Goal: Task Accomplishment & Management: Manage account settings

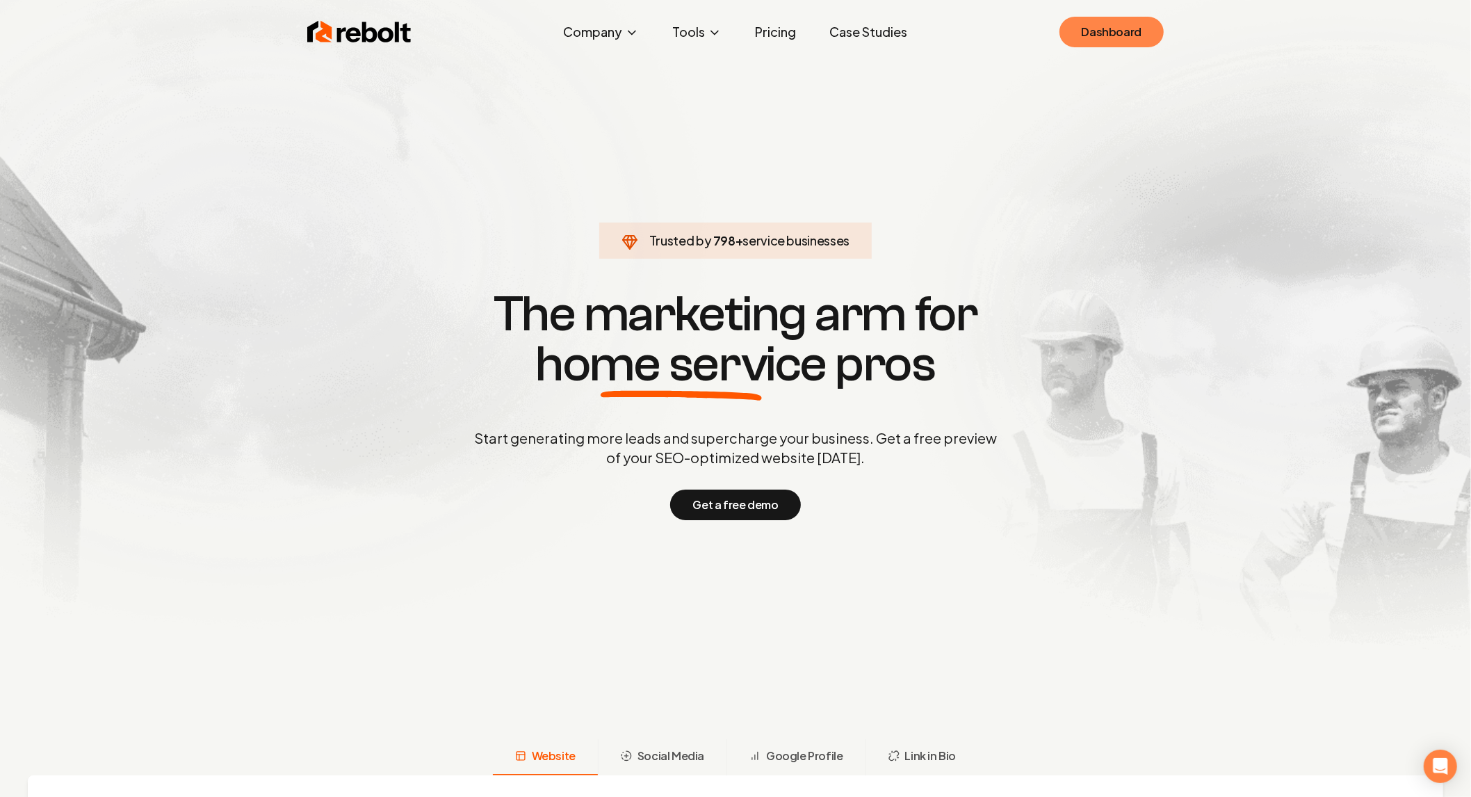
click at [1103, 40] on link "Dashboard" at bounding box center [1112, 32] width 104 height 31
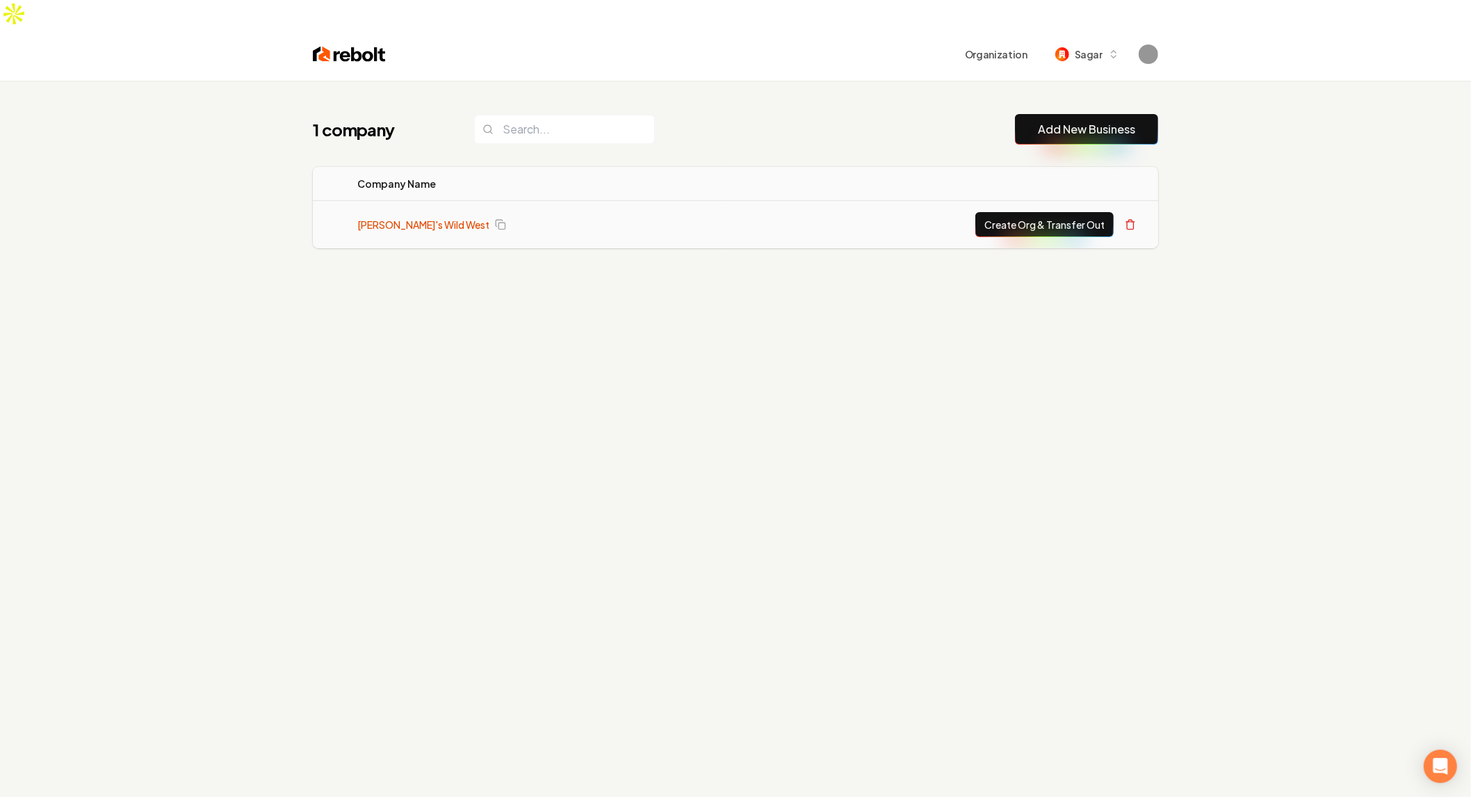
click at [385, 218] on link "[PERSON_NAME]'s Wild West" at bounding box center [423, 225] width 132 height 14
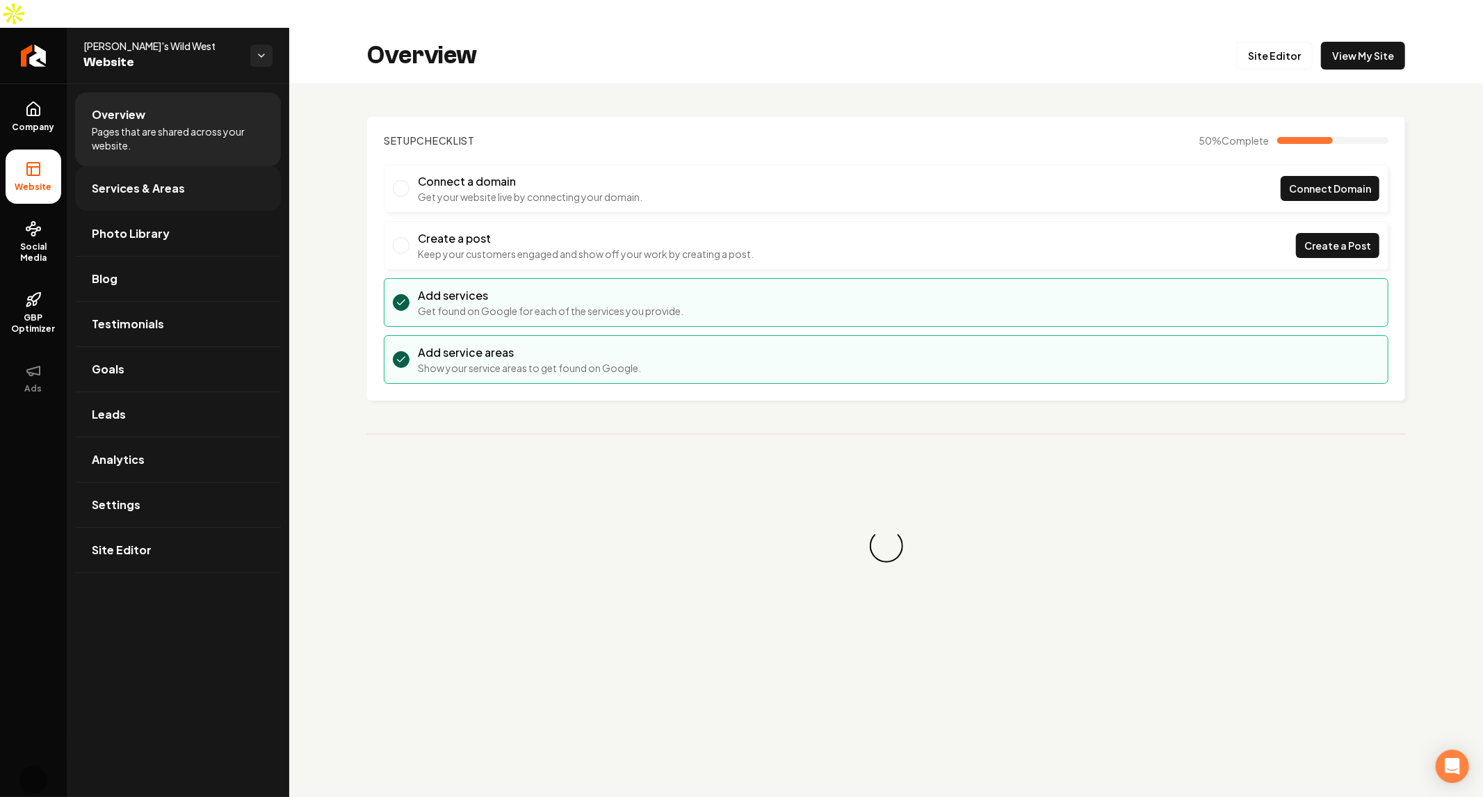
click at [190, 166] on link "Services & Areas" at bounding box center [178, 188] width 206 height 45
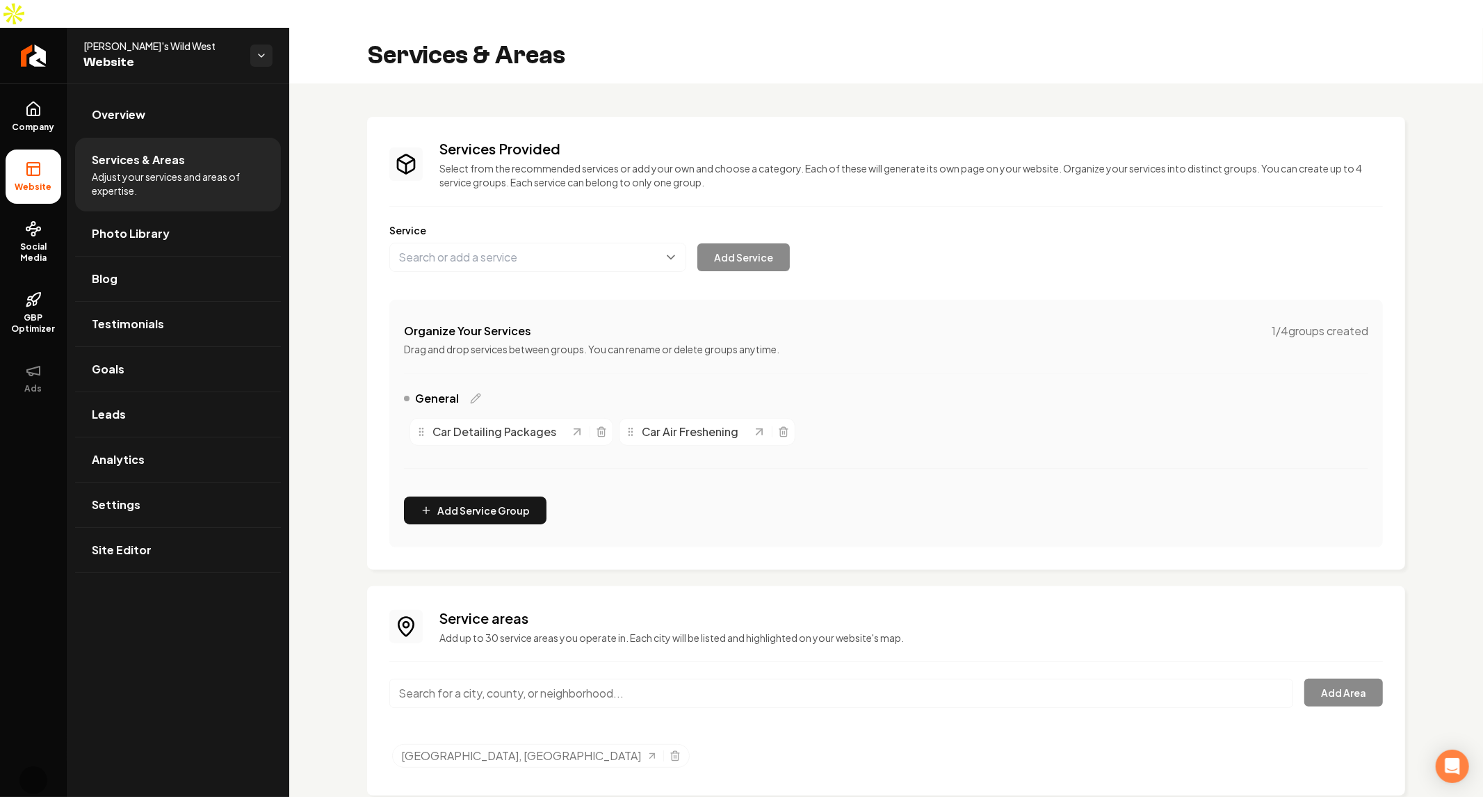
click at [193, 138] on li "Services & Areas Adjust your services and areas of expertise." at bounding box center [178, 175] width 206 height 74
click at [165, 92] on link "Overview" at bounding box center [178, 114] width 206 height 45
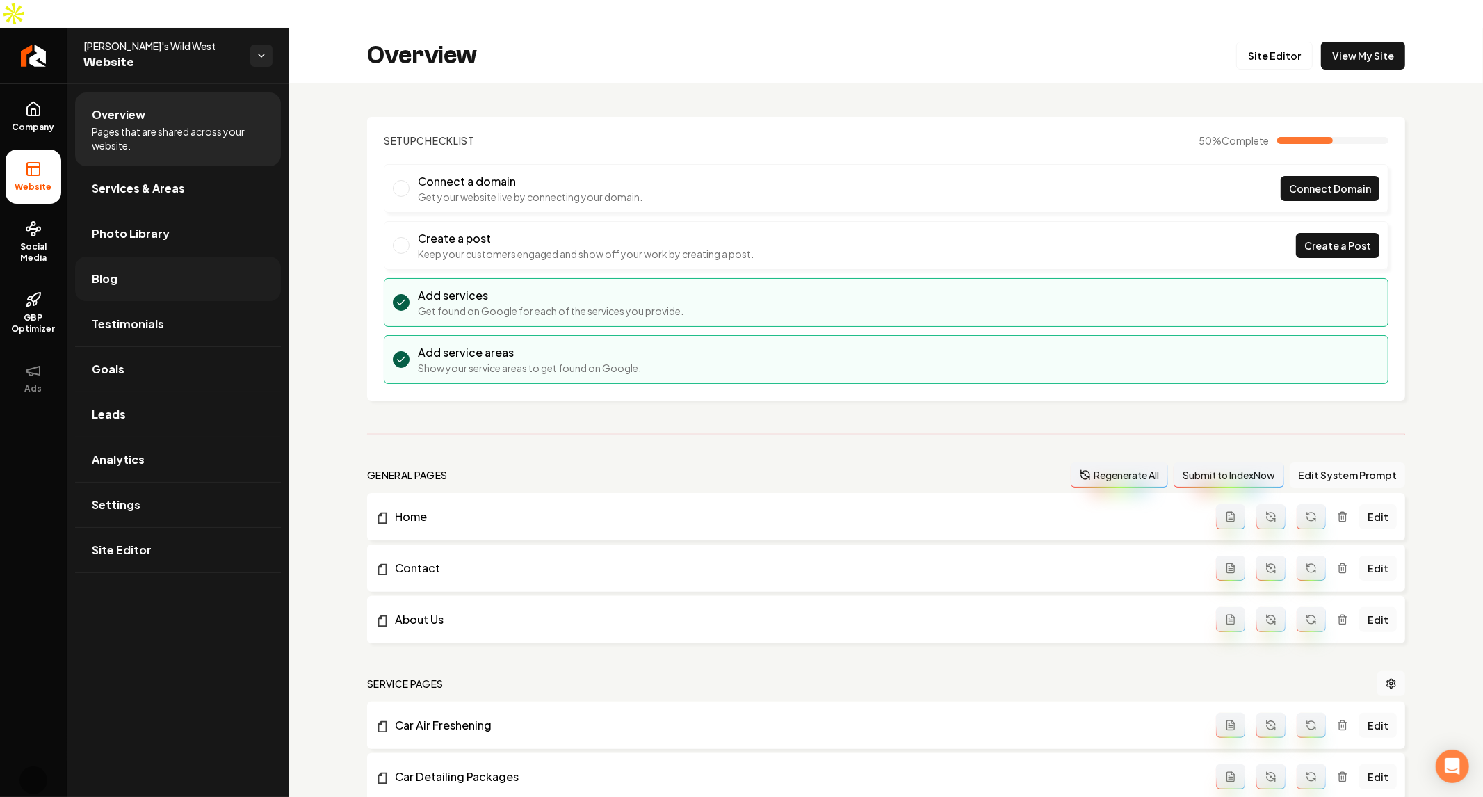
click at [179, 257] on link "Blog" at bounding box center [178, 279] width 206 height 45
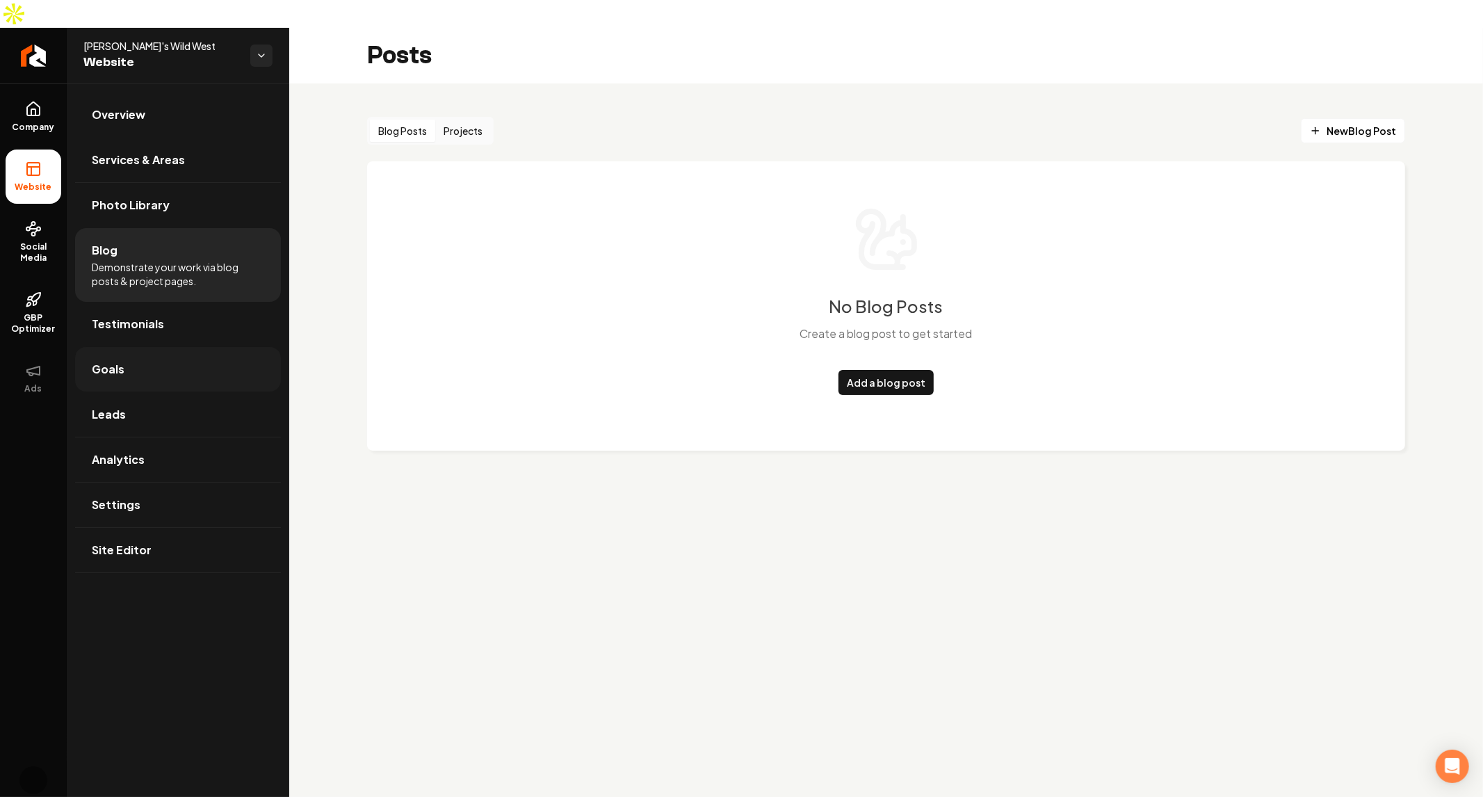
click at [195, 347] on link "Goals" at bounding box center [178, 369] width 206 height 45
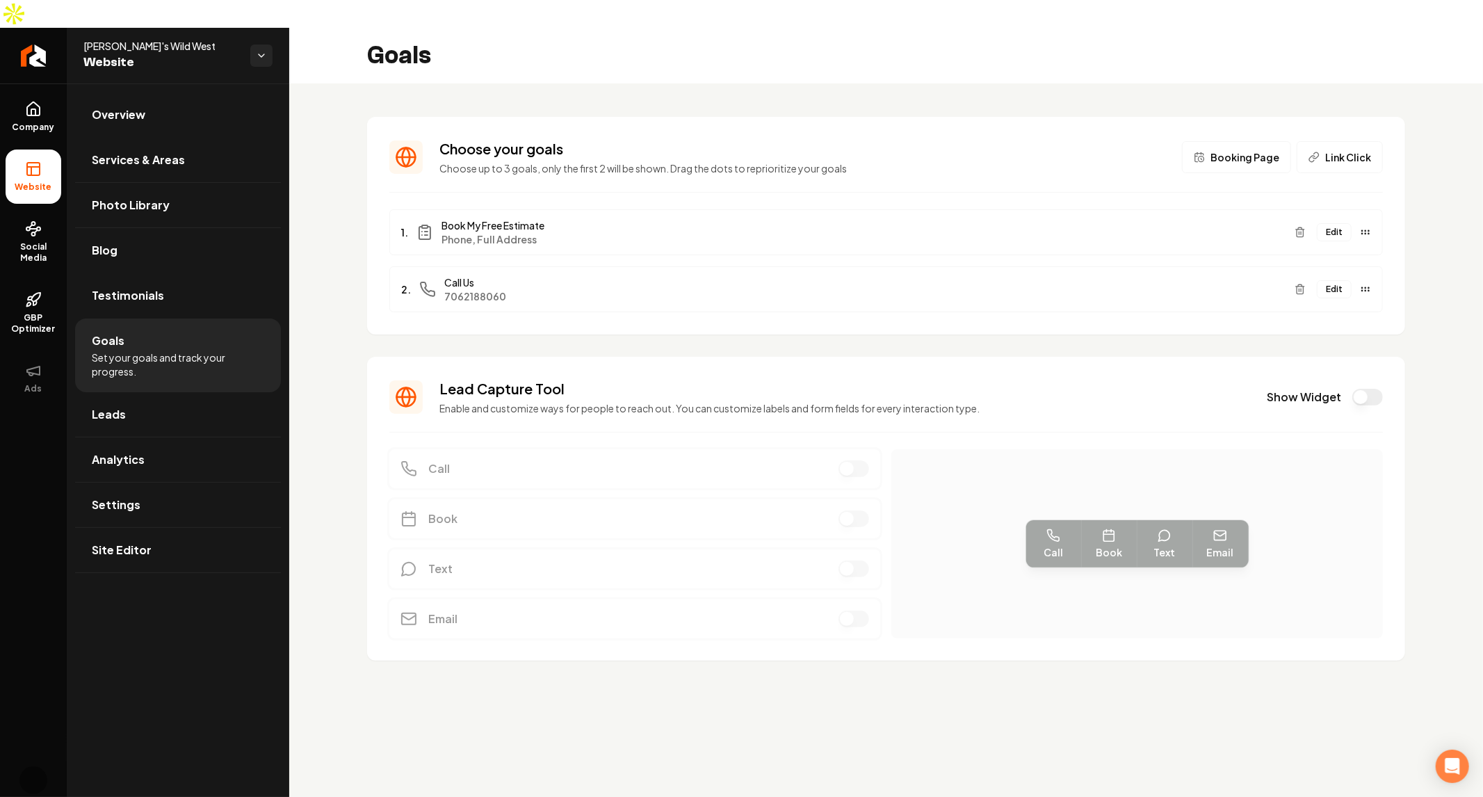
click at [1334, 223] on button "Edit" at bounding box center [1334, 232] width 35 height 18
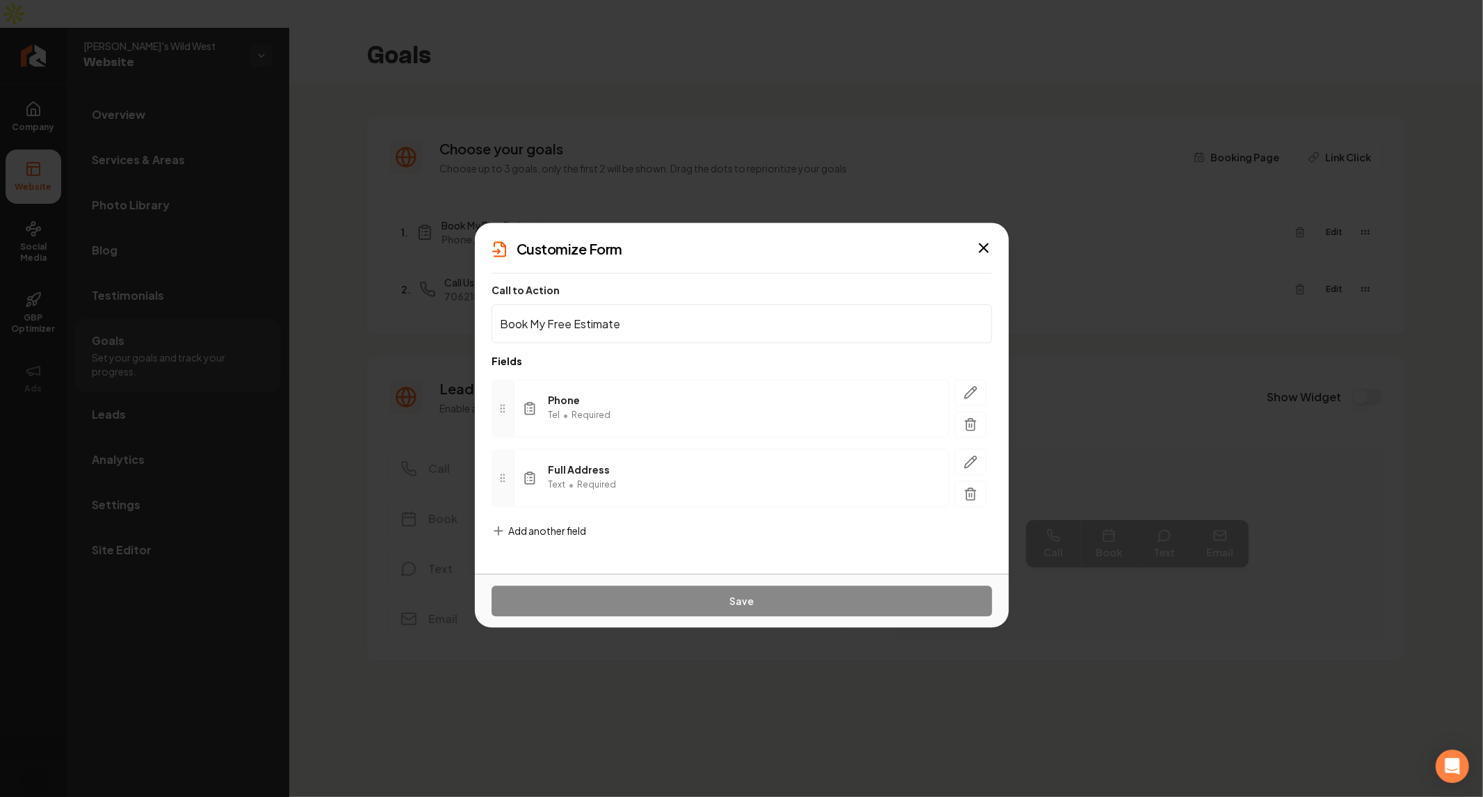
click at [562, 535] on span "Add another field" at bounding box center [547, 531] width 78 height 14
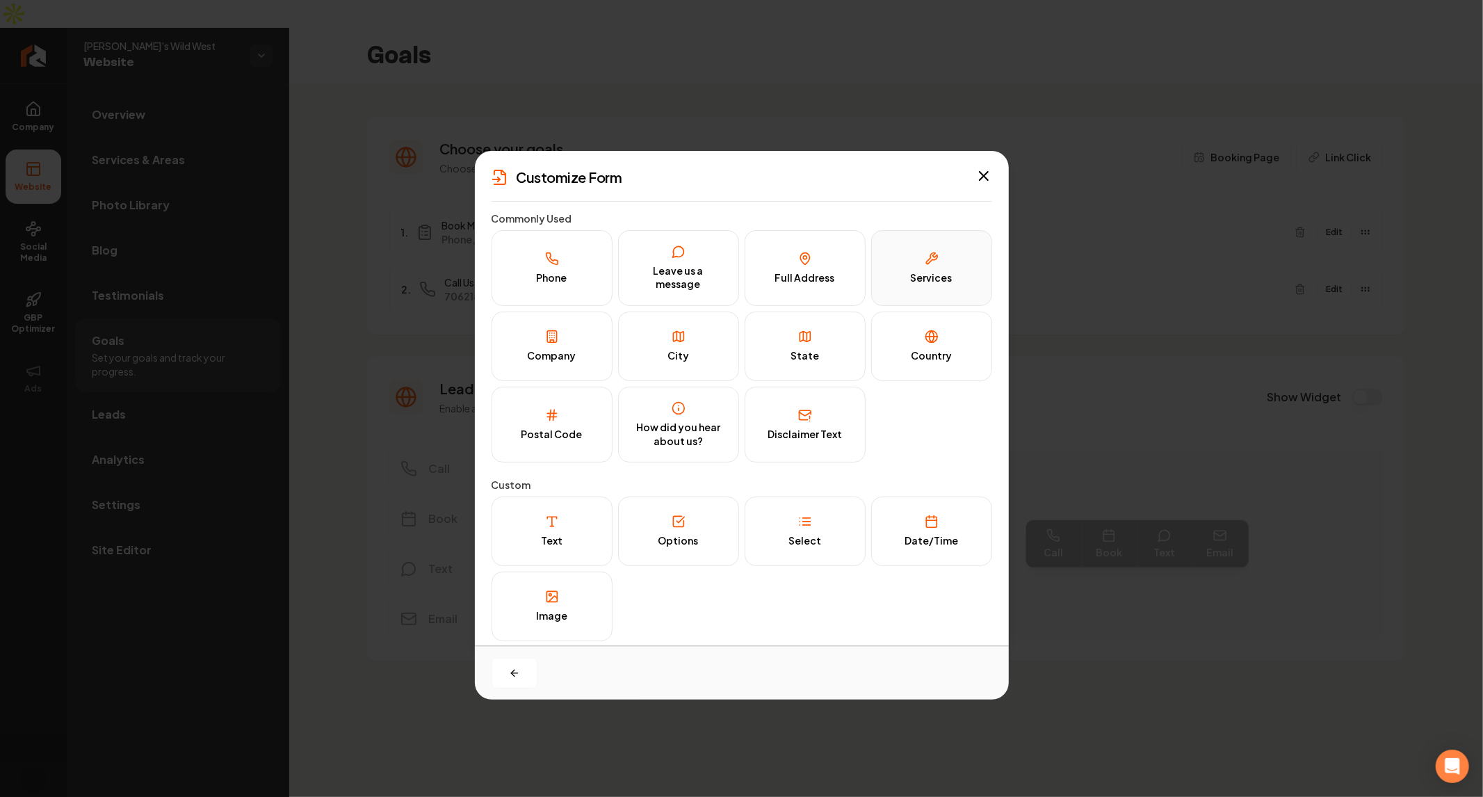
click at [930, 271] on div "Services" at bounding box center [932, 278] width 42 height 14
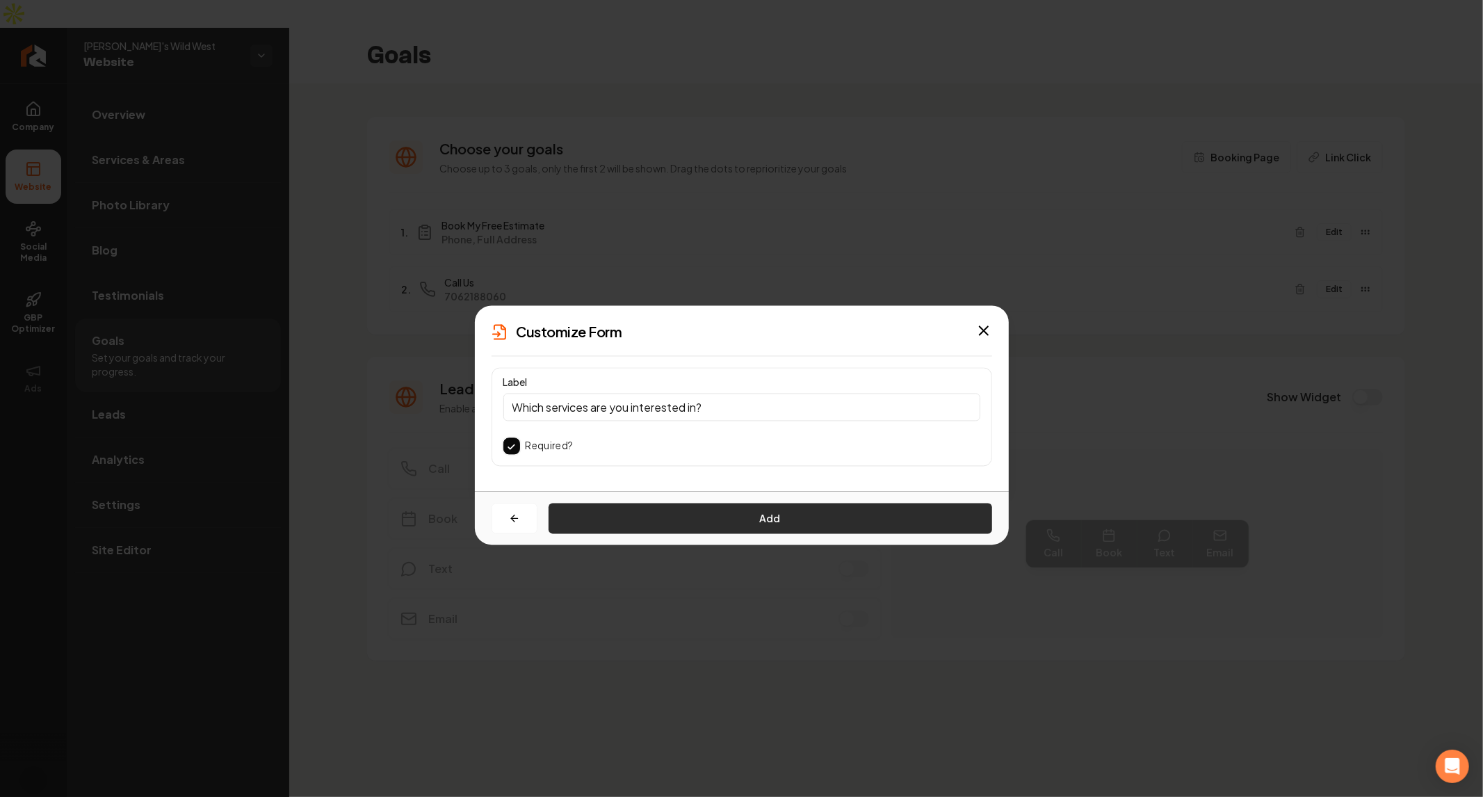
click at [749, 510] on button "Add" at bounding box center [771, 518] width 444 height 31
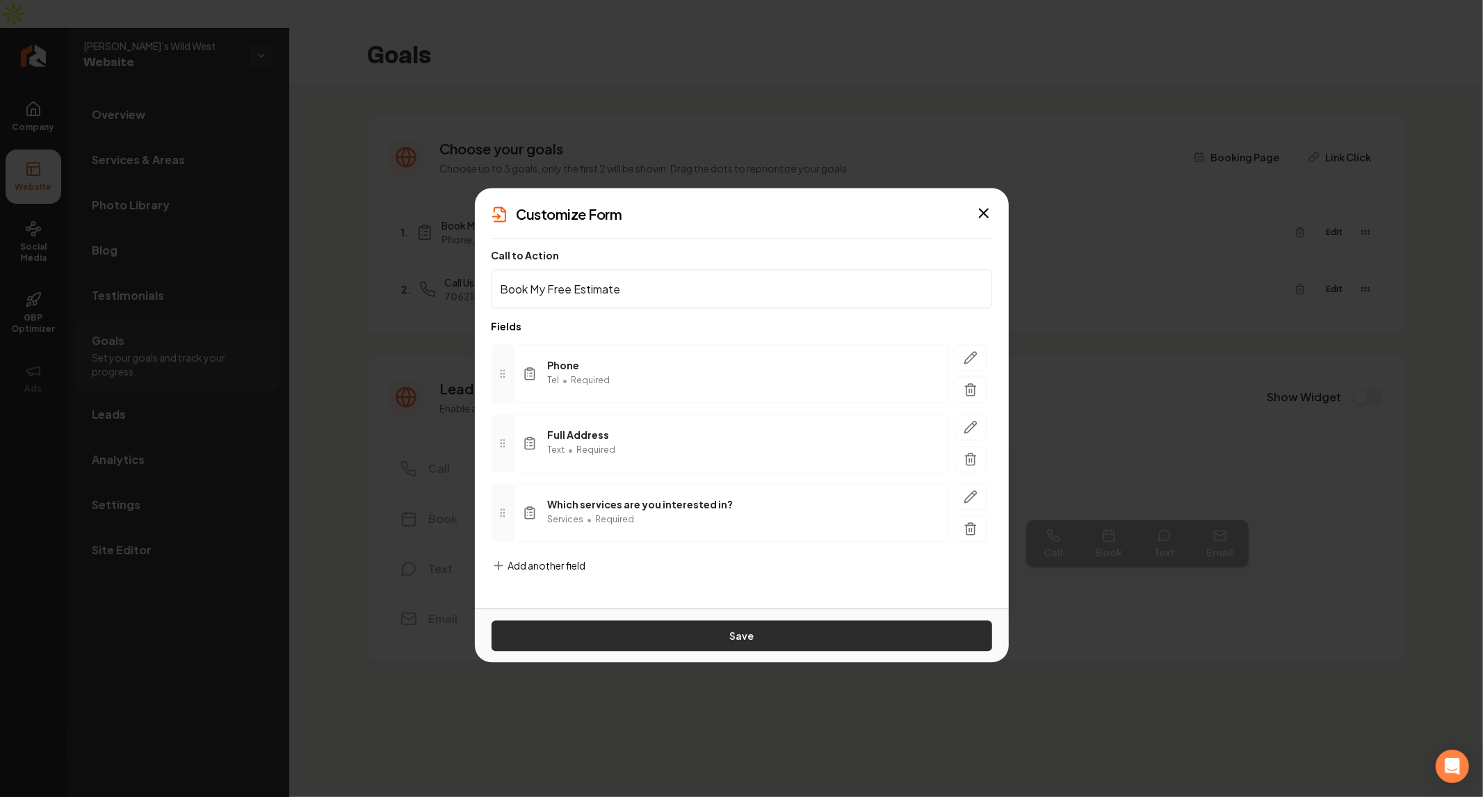
click at [765, 631] on button "Save" at bounding box center [742, 636] width 501 height 31
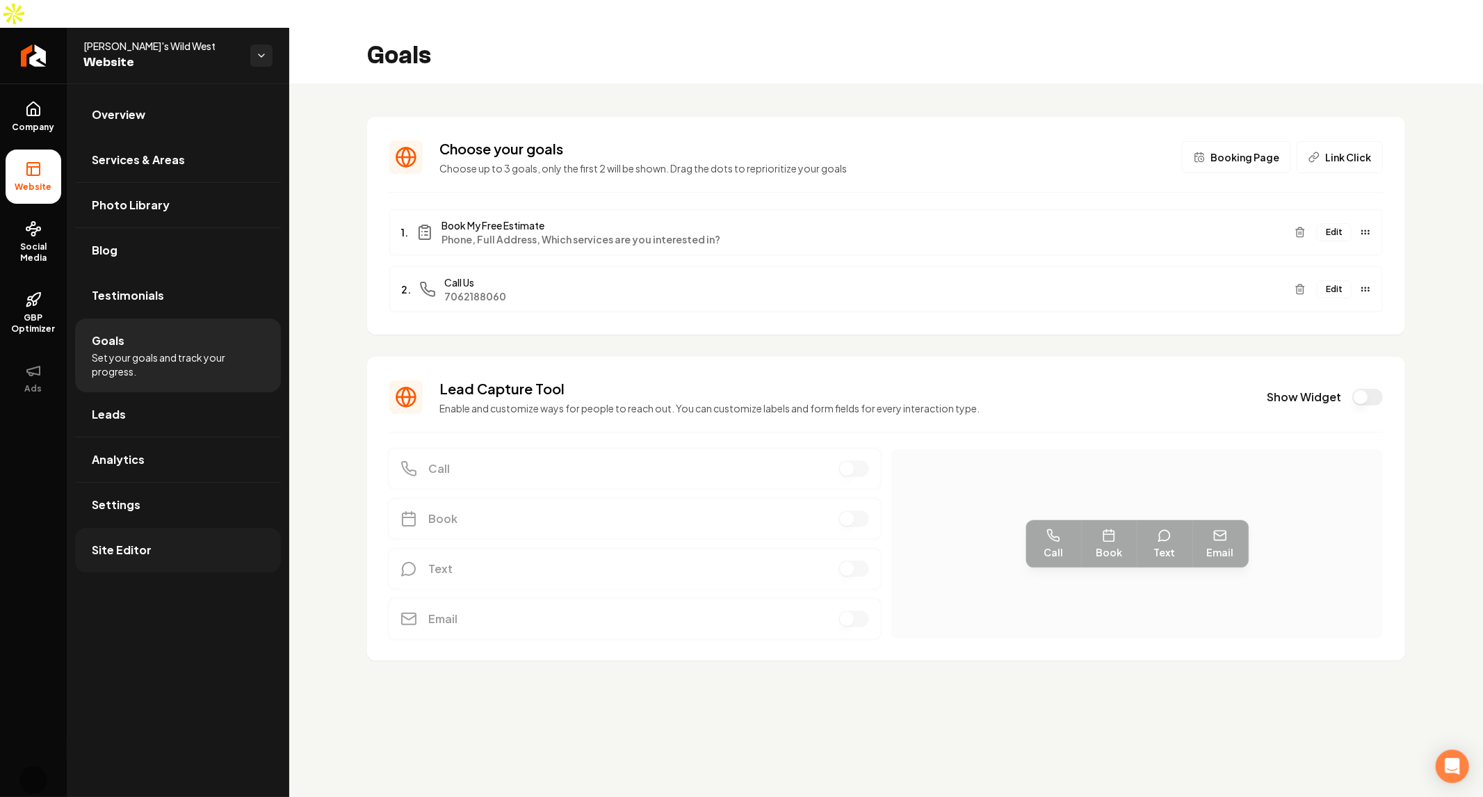
click at [176, 528] on link "Site Editor" at bounding box center [178, 550] width 206 height 45
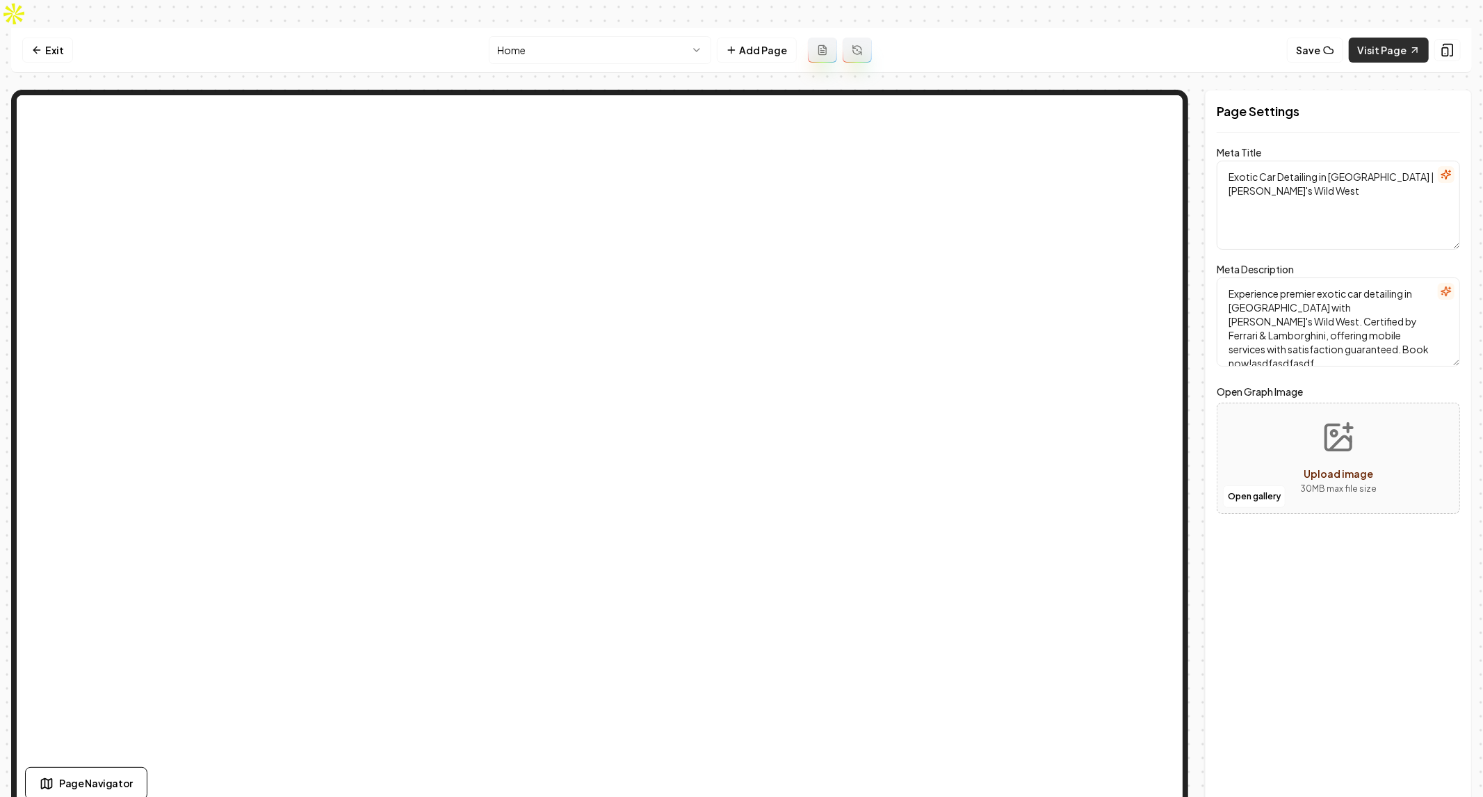
click at [1393, 38] on link "Visit Page" at bounding box center [1389, 50] width 80 height 25
